Goal: Task Accomplishment & Management: Complete application form

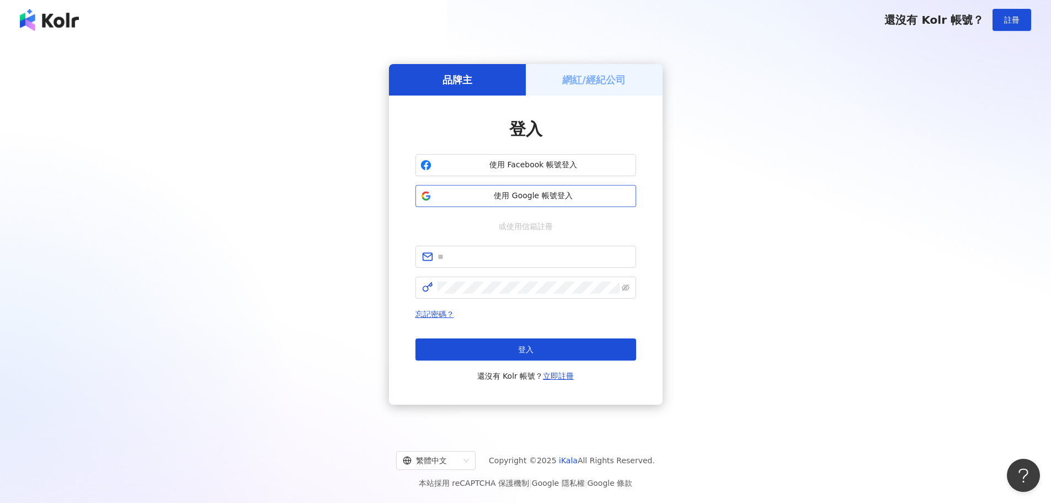
click at [556, 197] on span "使用 Google 帳號登入" at bounding box center [533, 195] width 195 height 11
click at [566, 198] on span "使用 Google 帳號登入" at bounding box center [533, 195] width 195 height 11
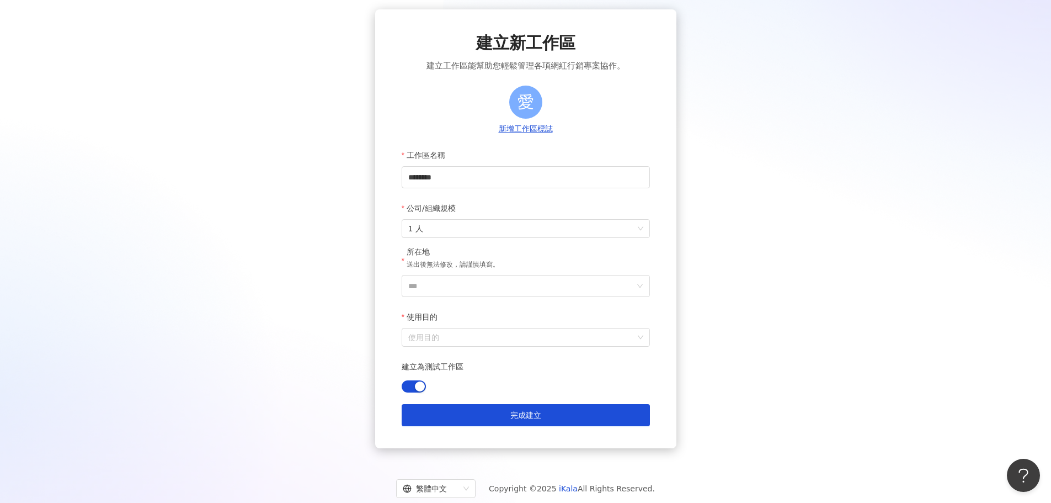
scroll to position [69, 0]
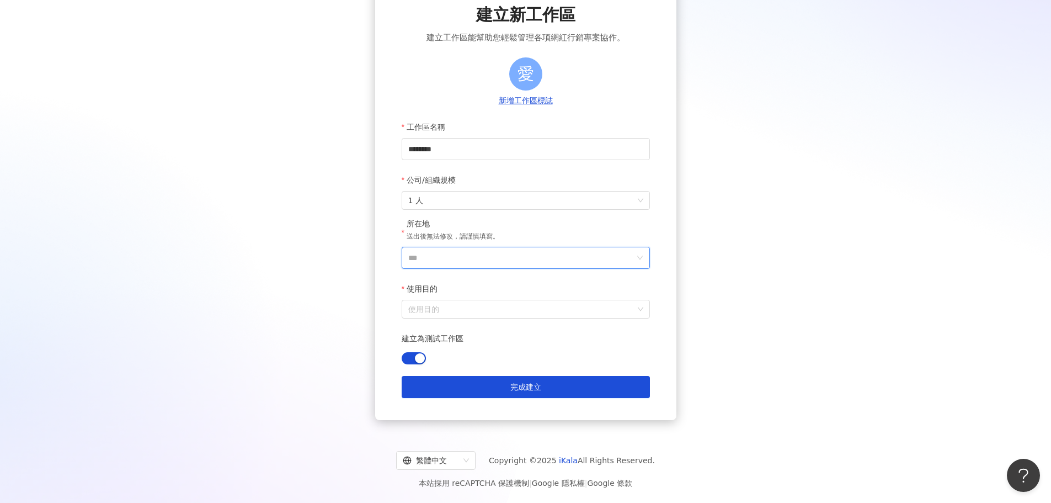
click at [511, 264] on input "***" at bounding box center [521, 257] width 226 height 21
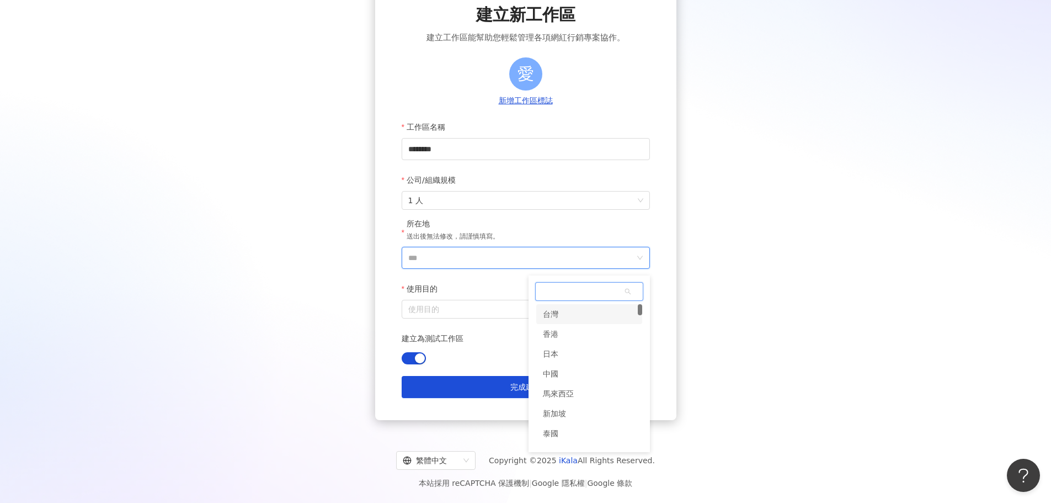
click at [557, 316] on div "台灣" at bounding box center [550, 314] width 15 height 20
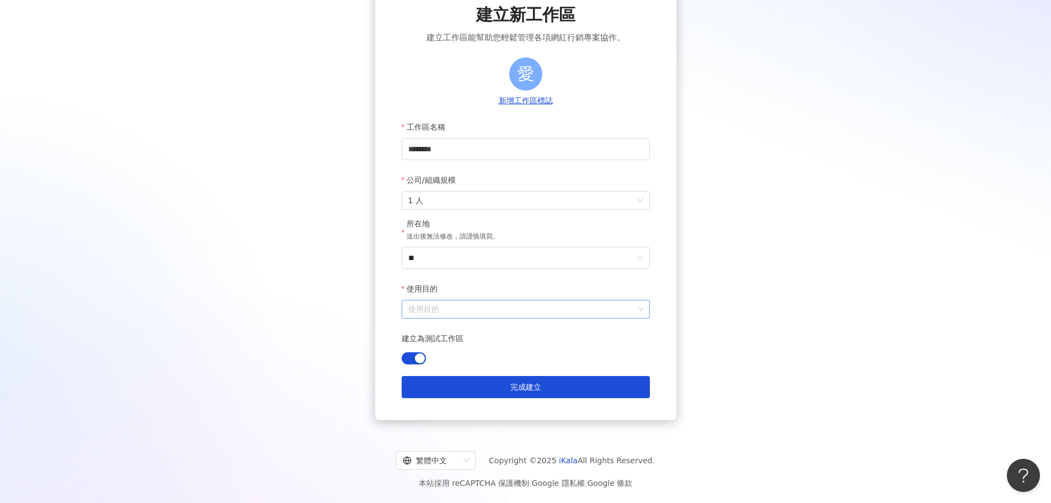
click at [481, 311] on input "使用目的" at bounding box center [525, 309] width 235 height 18
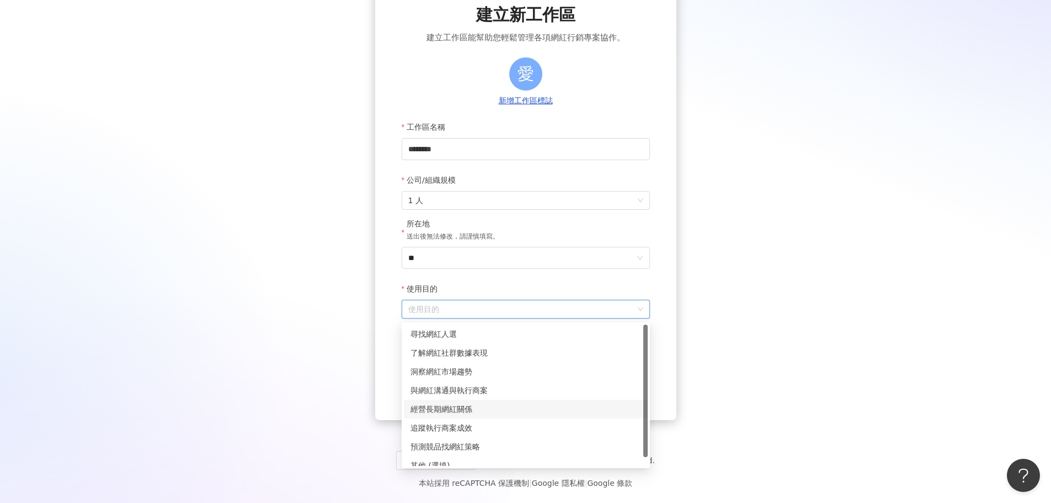
scroll to position [9, 0]
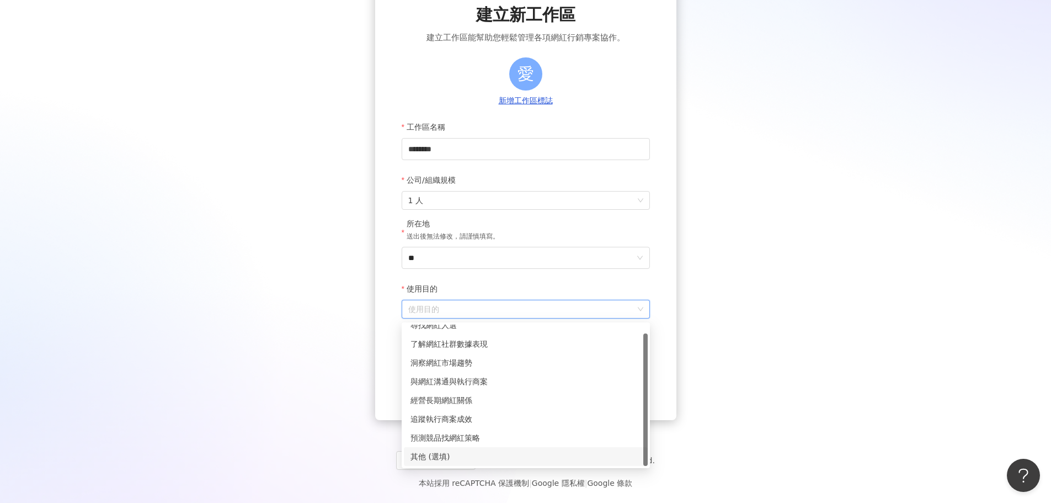
click at [461, 451] on div "其他 (選填)" at bounding box center [526, 456] width 231 height 12
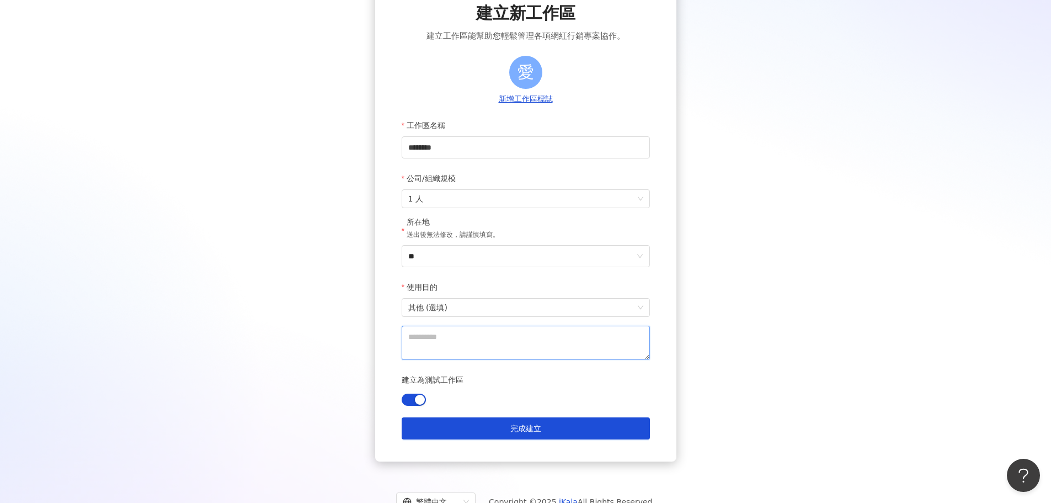
click at [473, 353] on textarea at bounding box center [526, 343] width 248 height 34
type textarea "*"
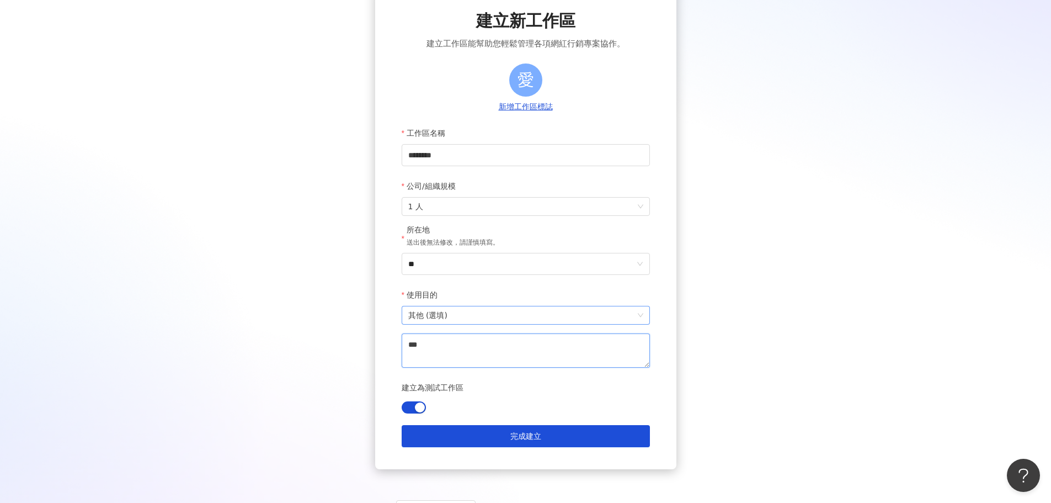
scroll to position [112, 0]
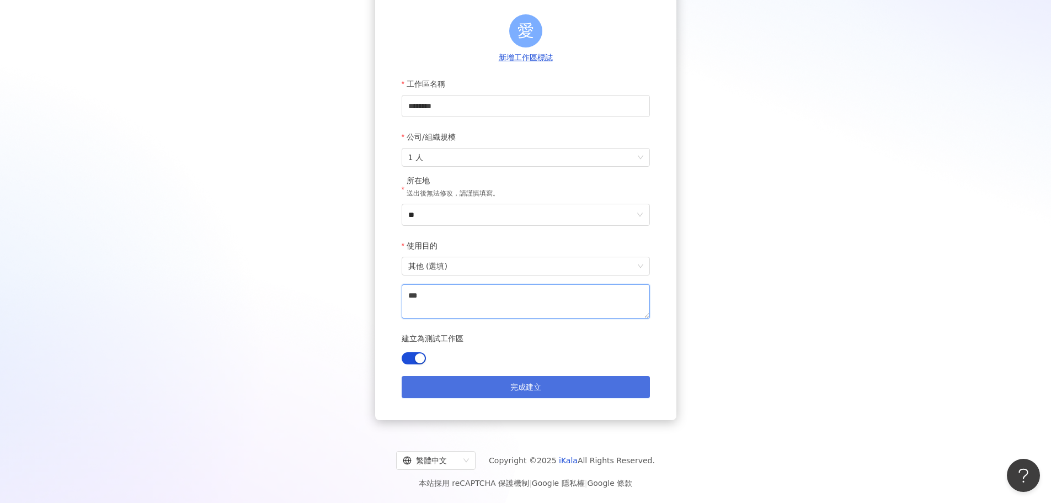
type textarea "***"
click at [527, 385] on span "完成建立" at bounding box center [525, 386] width 31 height 9
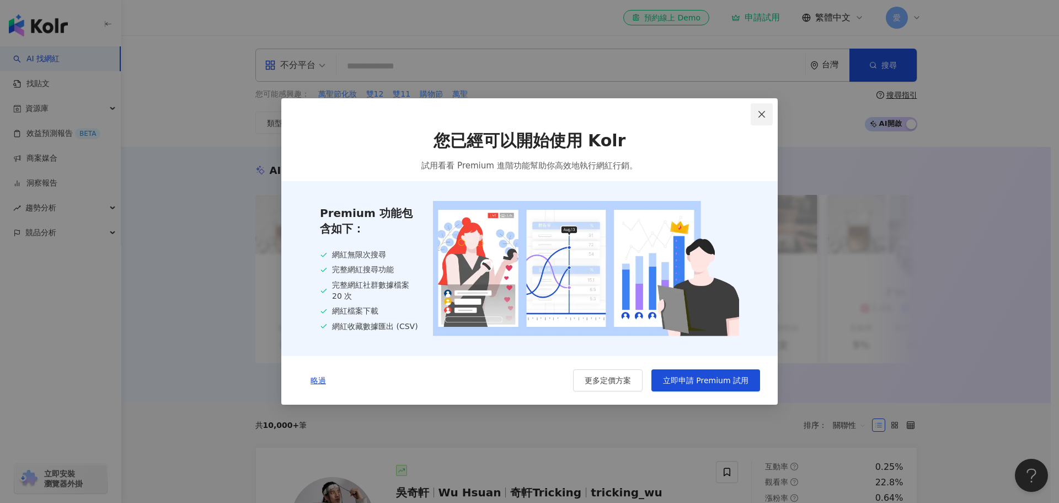
click at [759, 114] on icon "close" at bounding box center [762, 114] width 9 height 9
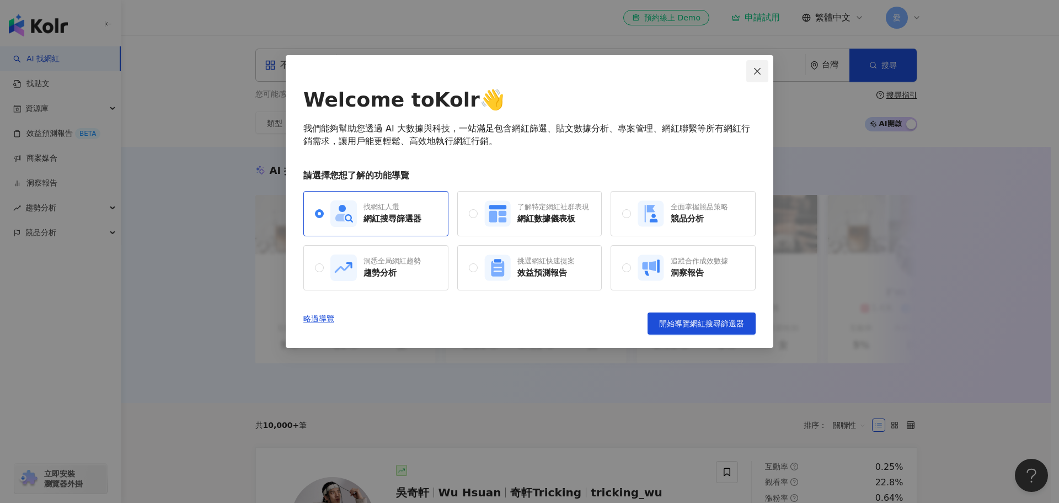
click at [760, 72] on icon "close" at bounding box center [757, 71] width 9 height 9
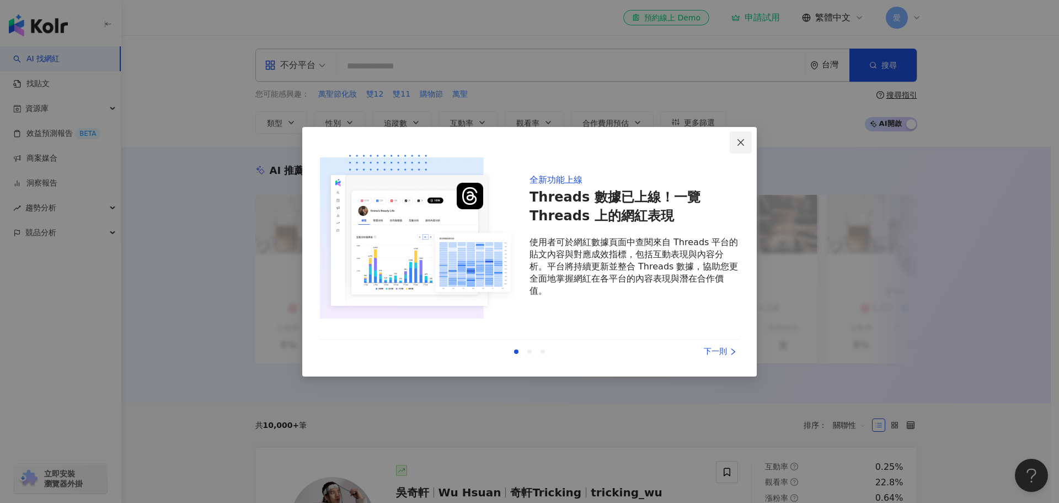
click at [739, 144] on icon "close" at bounding box center [741, 142] width 9 height 9
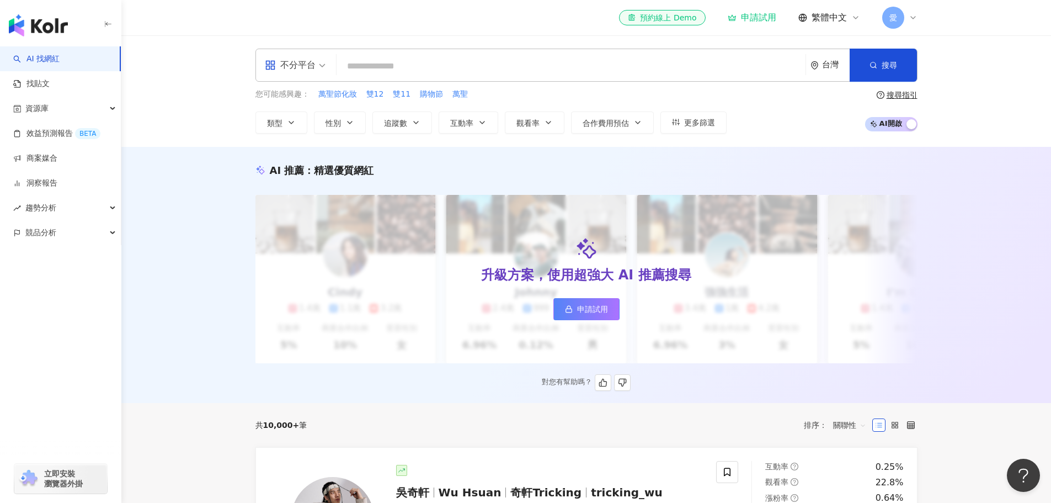
click at [587, 312] on span "申請試用" at bounding box center [592, 309] width 31 height 9
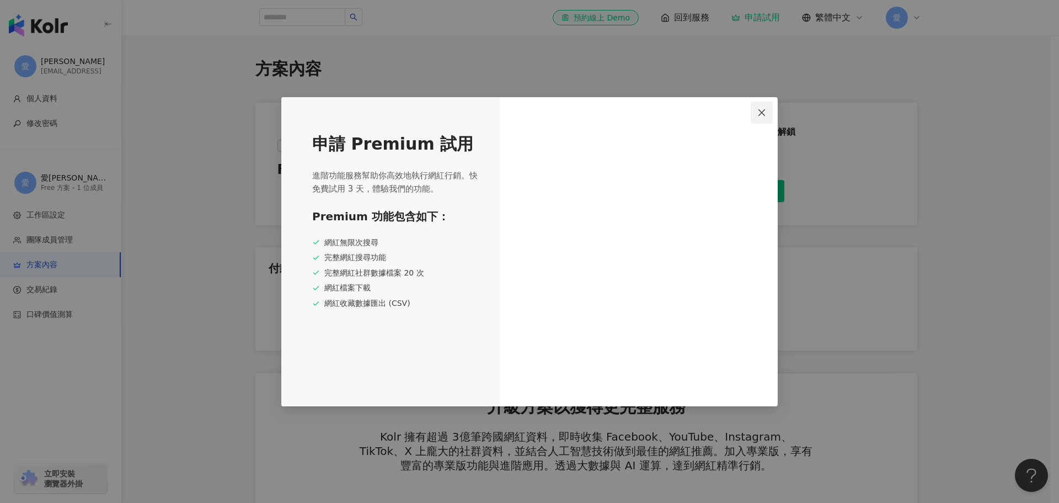
click at [764, 110] on icon "close" at bounding box center [762, 112] width 9 height 9
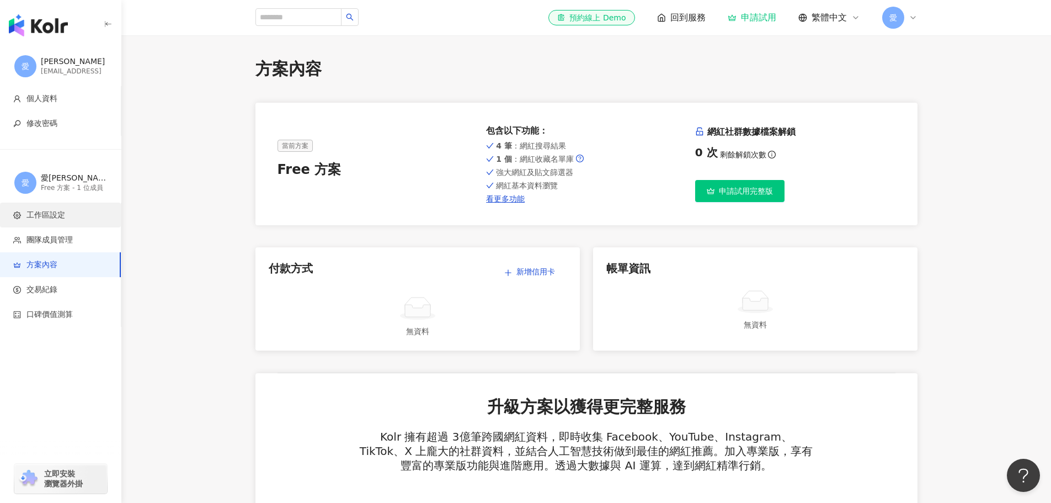
click at [57, 217] on span "工作區設定" at bounding box center [45, 215] width 39 height 11
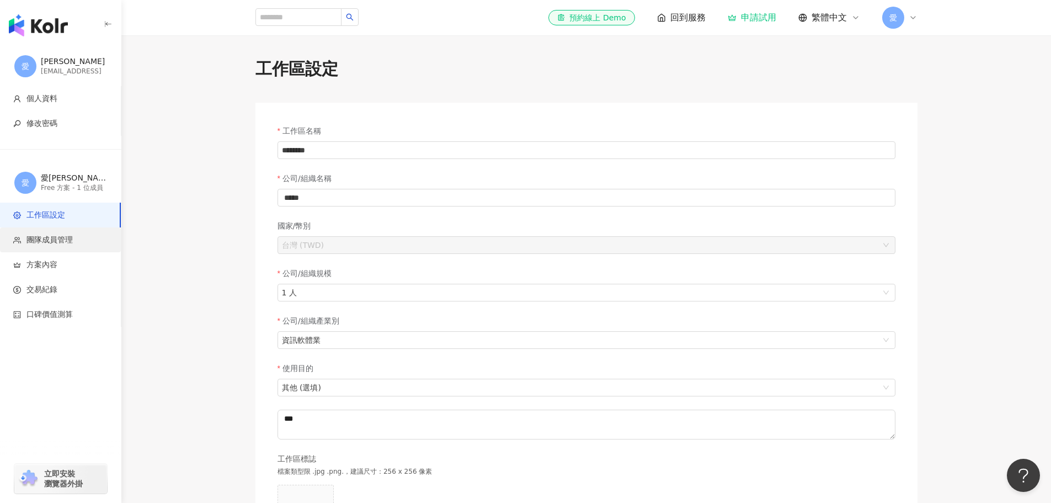
click at [68, 239] on span "團隊成員管理" at bounding box center [49, 239] width 46 height 11
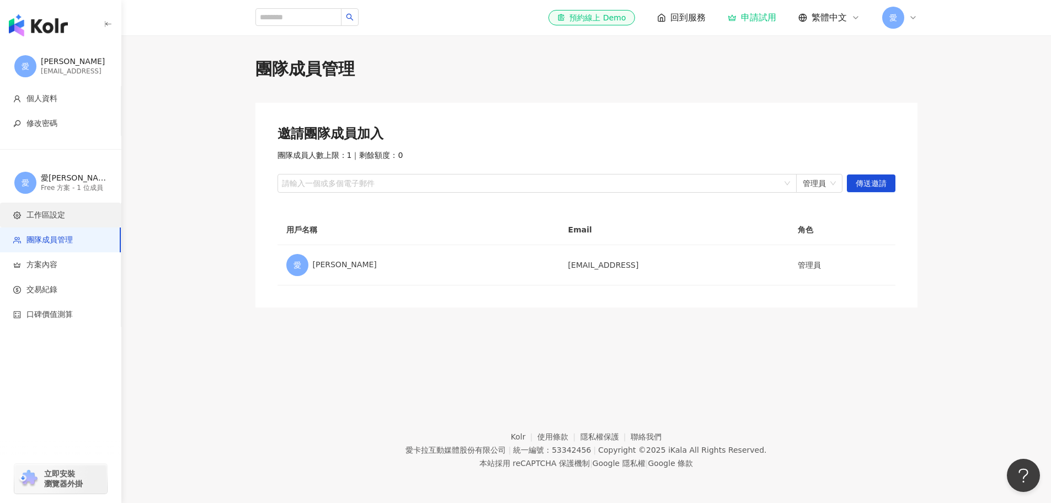
click at [67, 209] on li "工作區設定" at bounding box center [60, 214] width 121 height 25
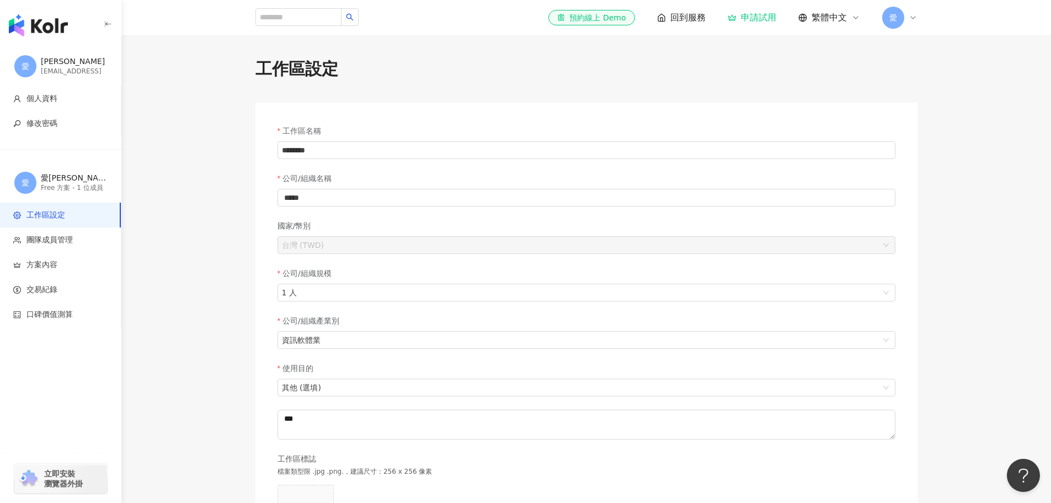
click at [61, 60] on div "[PERSON_NAME]" at bounding box center [74, 61] width 66 height 11
click at [55, 58] on div "[PERSON_NAME]" at bounding box center [74, 61] width 66 height 11
click at [24, 64] on span "愛" at bounding box center [26, 66] width 8 height 12
click at [57, 61] on div "[PERSON_NAME]" at bounding box center [74, 61] width 66 height 11
click at [674, 15] on span "回到服務" at bounding box center [687, 18] width 35 height 12
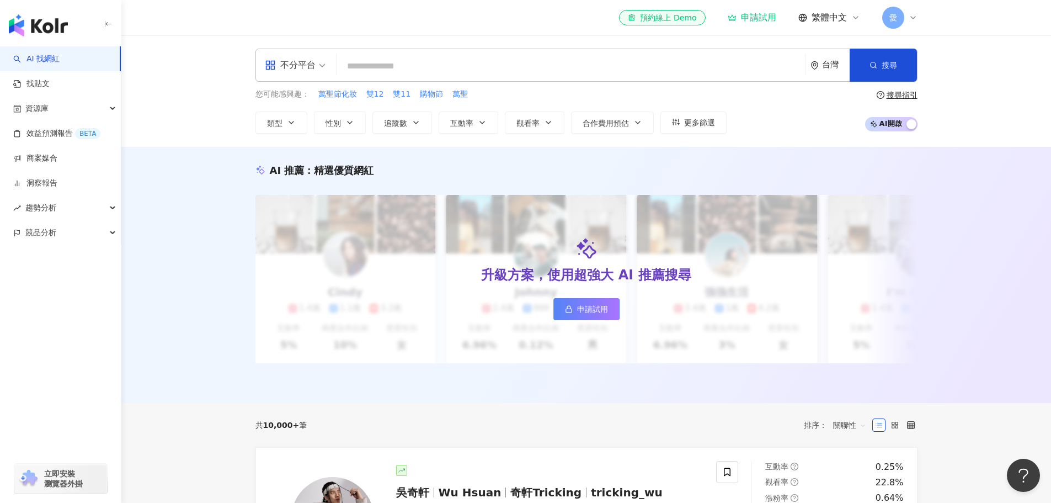
click at [354, 67] on input "search" at bounding box center [571, 66] width 460 height 21
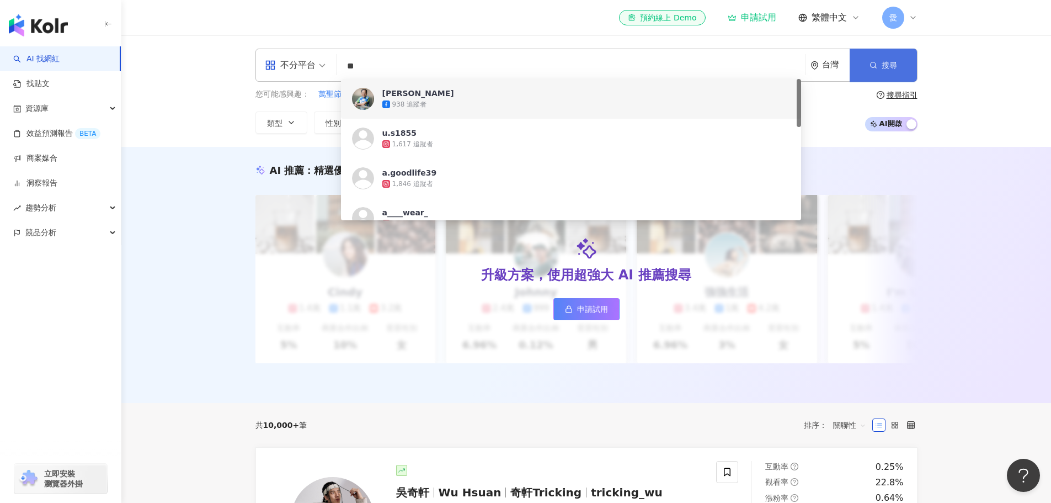
type input "**"
click at [873, 67] on icon "button" at bounding box center [874, 65] width 8 height 8
